Goal: Task Accomplishment & Management: Manage account settings

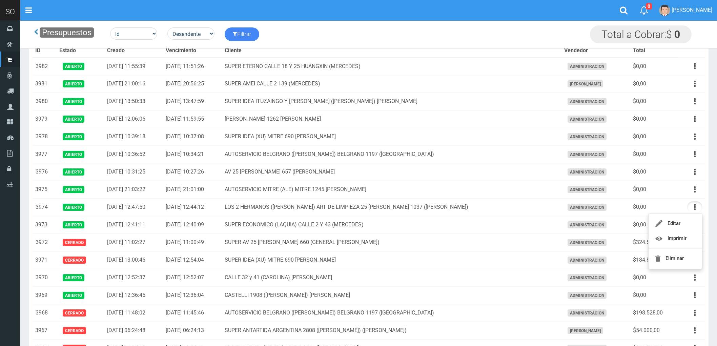
scroll to position [75, 0]
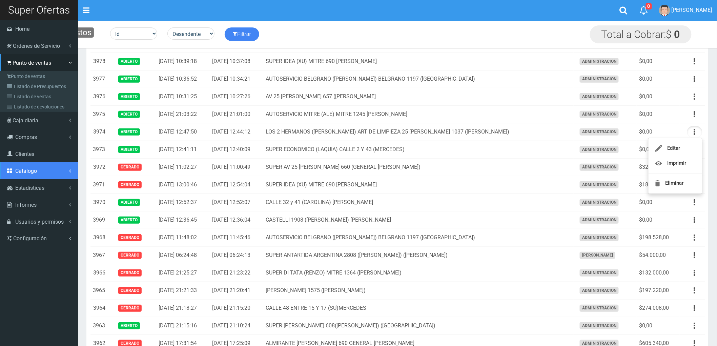
click at [28, 168] on span "Catálogo" at bounding box center [26, 171] width 22 height 6
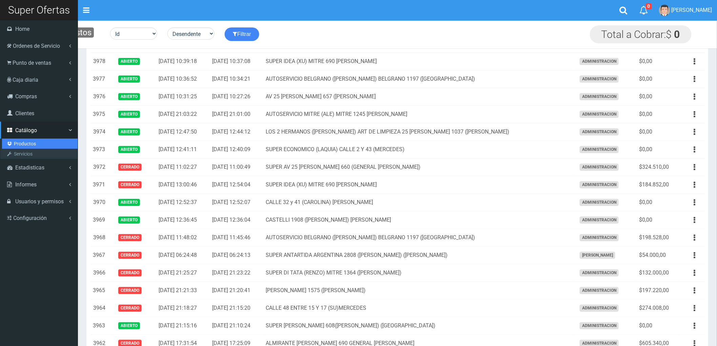
click at [22, 142] on link "Productos" at bounding box center [40, 144] width 76 height 10
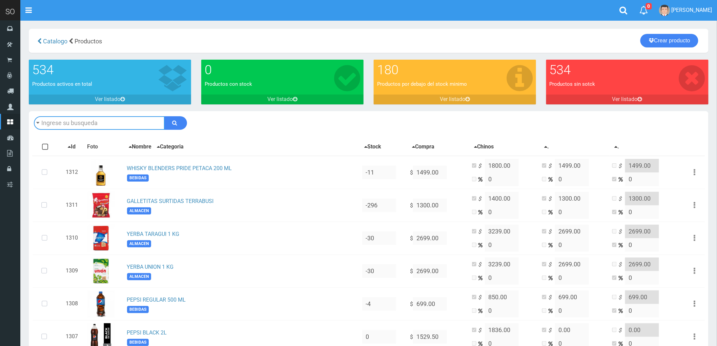
click at [91, 121] on input "text" at bounding box center [99, 123] width 131 height 14
type input "YERBA AMANDA 500 GR"
click at [164, 116] on button "submit" at bounding box center [175, 123] width 23 height 14
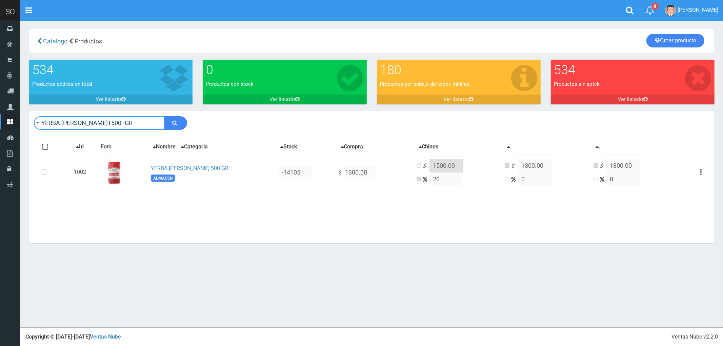
drag, startPoint x: 77, startPoint y: 125, endPoint x: 33, endPoint y: 125, distance: 43.4
click at [33, 125] on div "YERBA AMANDA+500+GR Descargar PDF Guardar cambios 150" at bounding box center [371, 123] width 685 height 24
type input "PEPSI"
click at [164, 116] on button "submit" at bounding box center [175, 123] width 23 height 14
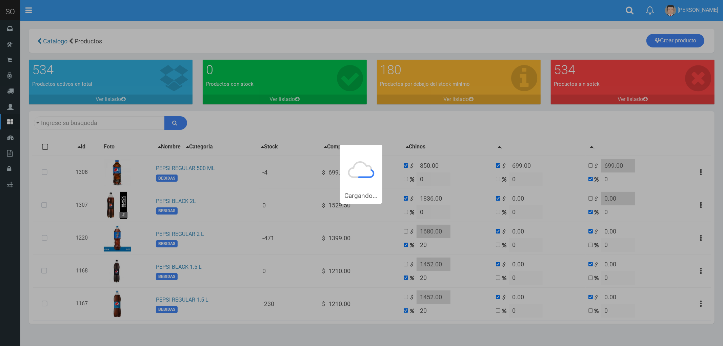
type input "PEPSI"
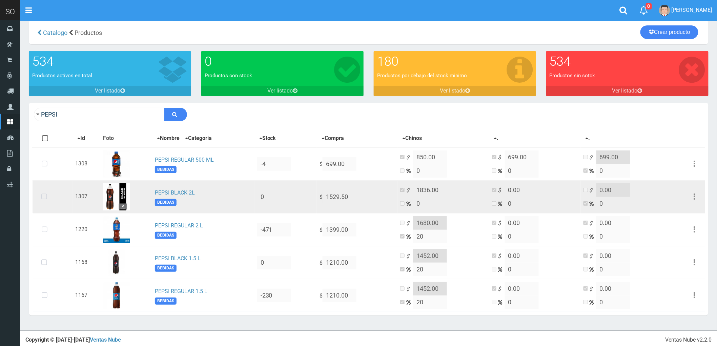
scroll to position [11, 0]
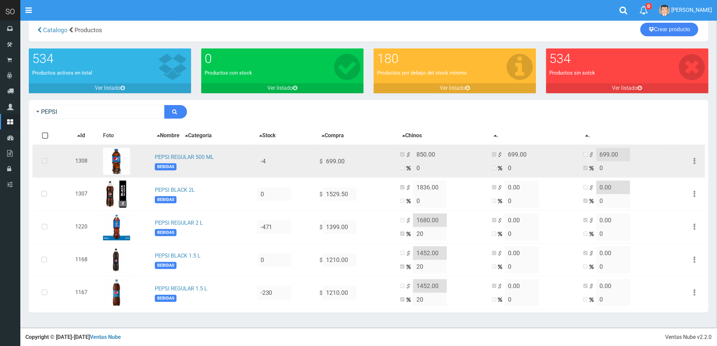
click at [49, 160] on icon at bounding box center [45, 161] width 18 height 22
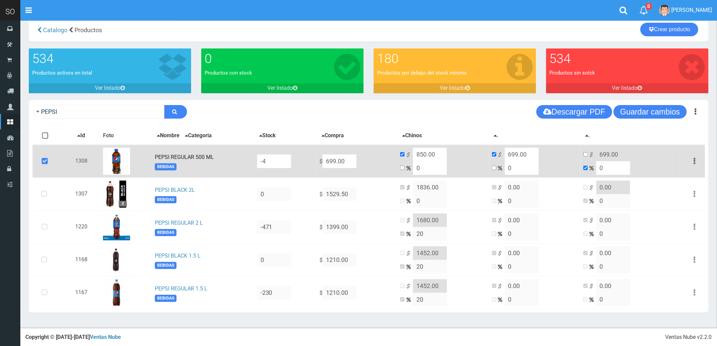
click at [697, 160] on button "button" at bounding box center [694, 161] width 15 height 12
click at [688, 175] on link "Editar" at bounding box center [675, 177] width 54 height 15
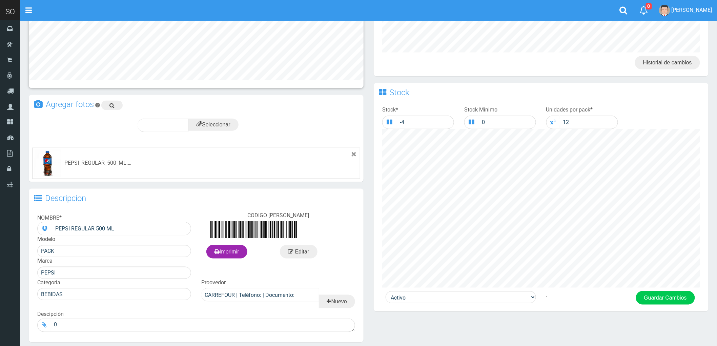
scroll to position [269, 0]
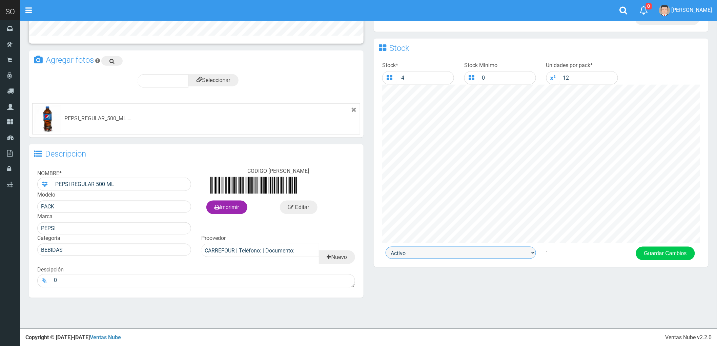
click at [426, 252] on select "Activo Inactivo" at bounding box center [461, 253] width 150 height 12
select select "0"
click at [386, 248] on select "Activo Inactivo" at bounding box center [461, 253] width 150 height 12
click at [654, 256] on button "Guardar Cambios" at bounding box center [665, 254] width 59 height 14
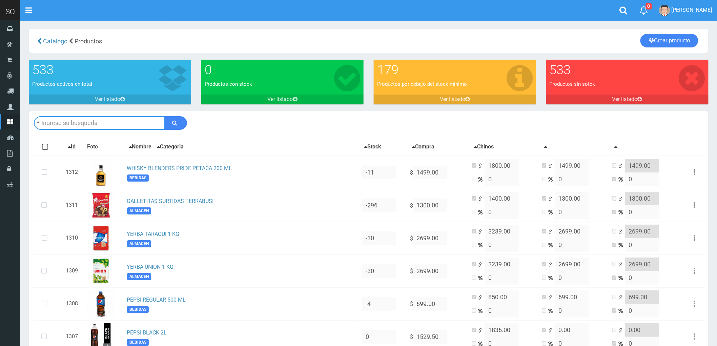
click at [121, 124] on input "text" at bounding box center [99, 123] width 131 height 14
click at [121, 119] on input "text" at bounding box center [99, 123] width 131 height 14
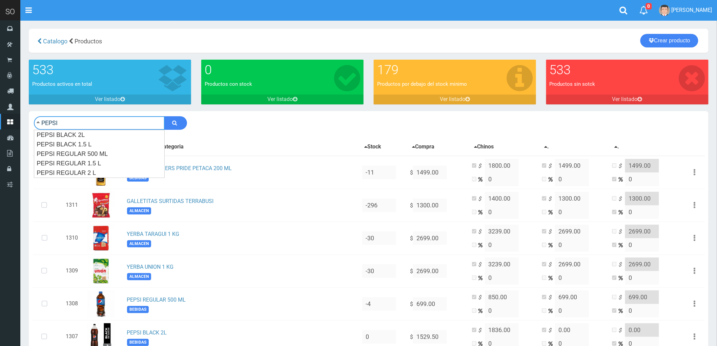
type input "PEPSI"
click at [164, 116] on button "submit" at bounding box center [175, 123] width 23 height 14
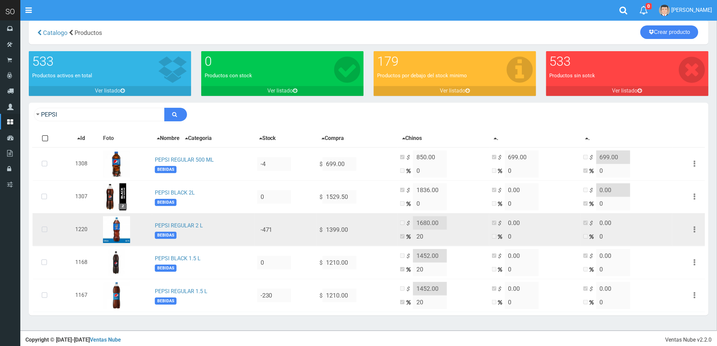
scroll to position [11, 0]
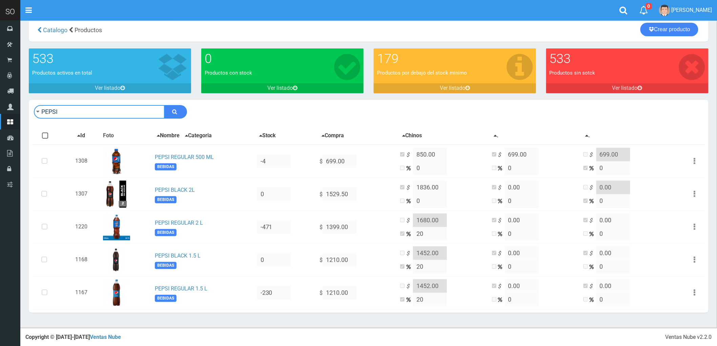
drag, startPoint x: 57, startPoint y: 107, endPoint x: 28, endPoint y: 110, distance: 28.6
click at [28, 110] on div "PEPSI Descargar PDF Guardar cambios ." at bounding box center [369, 210] width 690 height 220
type input "SEVEN"
click at [164, 105] on button "submit" at bounding box center [175, 112] width 23 height 14
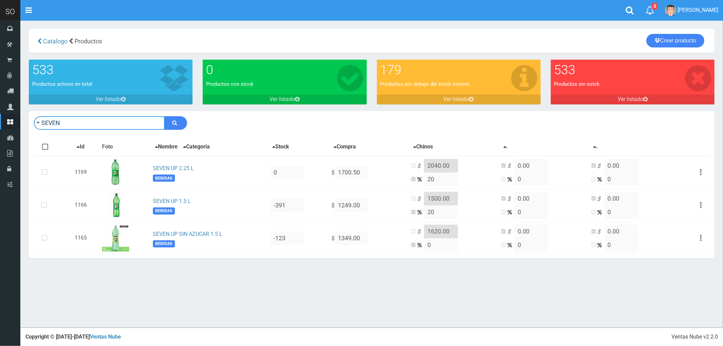
drag, startPoint x: 69, startPoint y: 120, endPoint x: 35, endPoint y: 122, distance: 34.3
click at [35, 122] on input "SEVEN" at bounding box center [99, 123] width 131 height 14
type input "LORD"
click at [164, 116] on button "submit" at bounding box center [175, 123] width 23 height 14
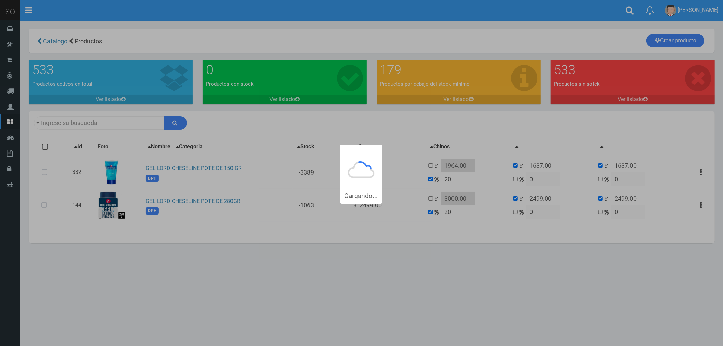
type input "LORD"
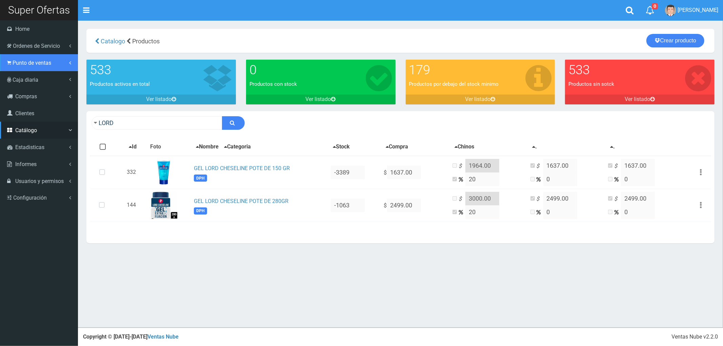
click at [23, 60] on span "Punto de ventas" at bounding box center [32, 63] width 39 height 6
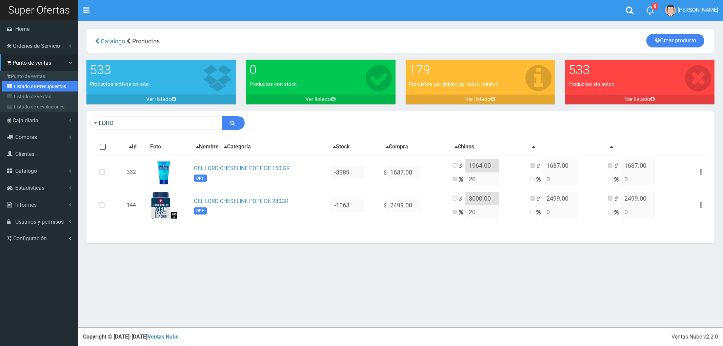
click at [37, 82] on link "Listado de Presupuestos" at bounding box center [40, 86] width 76 height 10
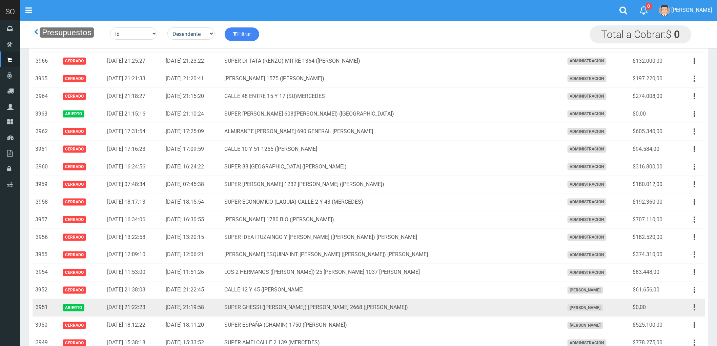
scroll to position [263, 0]
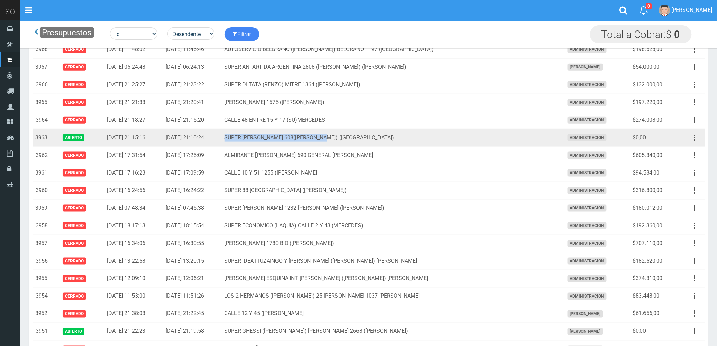
drag, startPoint x: 268, startPoint y: 137, endPoint x: 424, endPoint y: 141, distance: 156.6
click at [424, 141] on td "SUPER [PERSON_NAME] 608([PERSON_NAME]) ([GEOGRAPHIC_DATA])" at bounding box center [391, 138] width 339 height 18
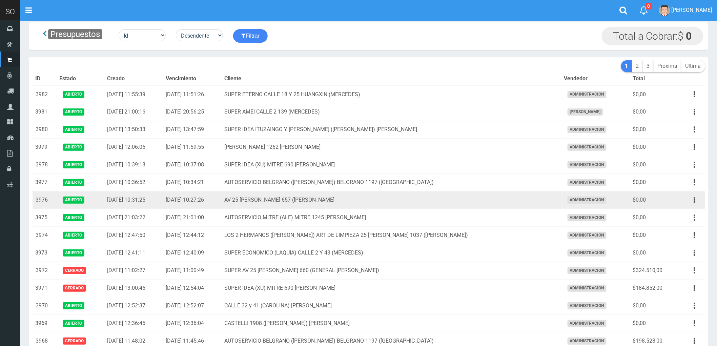
scroll to position [0, 0]
